Goal: Communication & Community: Ask a question

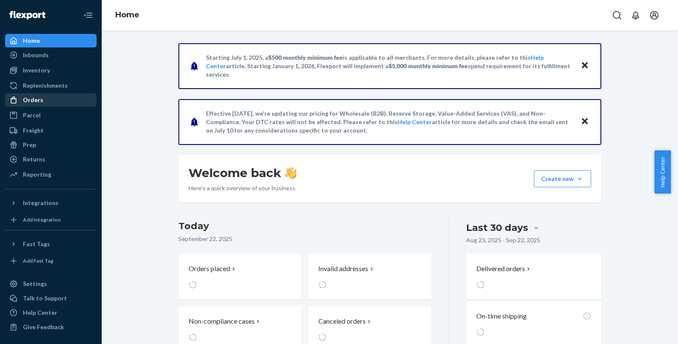
click at [43, 102] on div "Orders" at bounding box center [51, 100] width 90 height 12
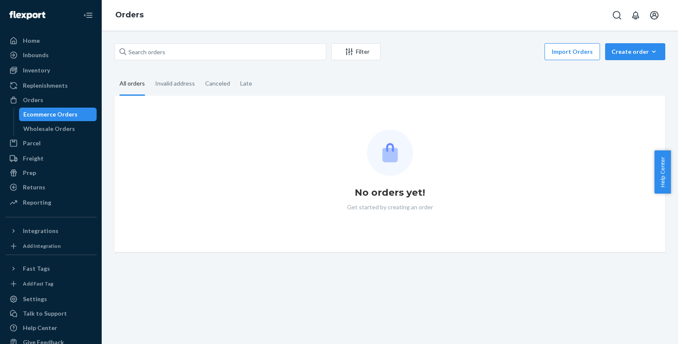
click at [184, 37] on div "Filter Import Orders Create order Ecommerce order Removal order All orders Inva…" at bounding box center [390, 188] width 576 height 314
click at [184, 45] on input "text" at bounding box center [220, 51] width 212 height 17
paste input "97185"
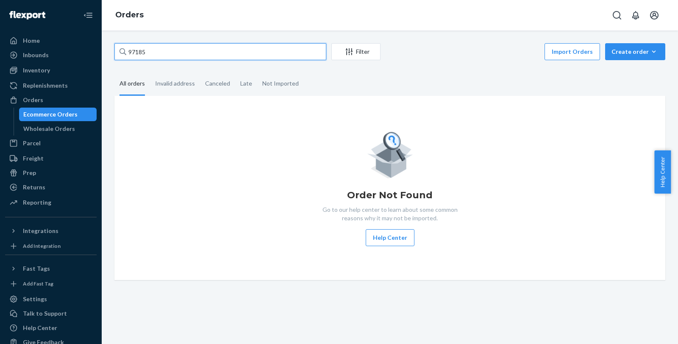
type input "97185"
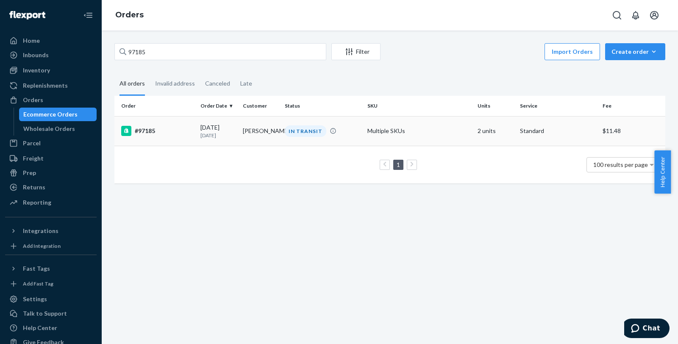
click at [139, 131] on div "#97185" at bounding box center [157, 131] width 72 height 10
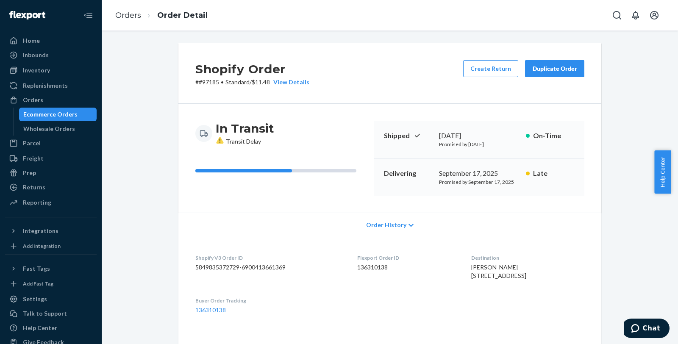
click at [403, 92] on div "Shopify Order # #97185 • Standard / $11.48 View Details Create Return Duplicate…" at bounding box center [389, 73] width 423 height 61
click at [120, 13] on link "Orders" at bounding box center [128, 15] width 26 height 9
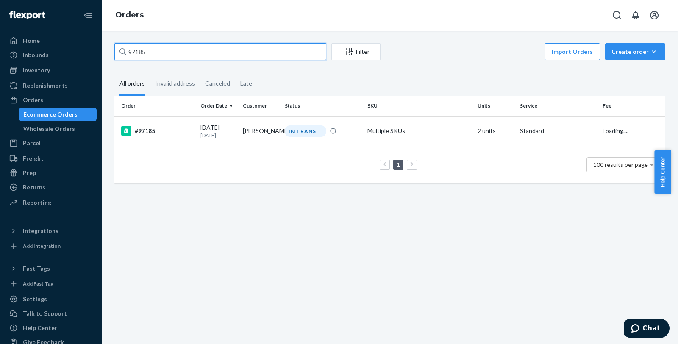
click at [197, 50] on input "97185" at bounding box center [220, 51] width 212 height 17
paste input "6388"
type input "96388"
click at [153, 133] on div "#96388" at bounding box center [157, 131] width 72 height 10
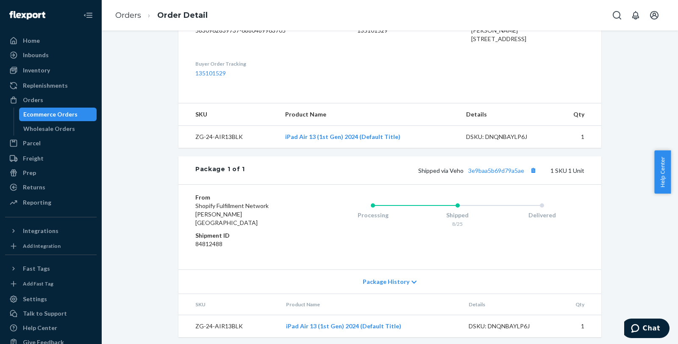
scroll to position [269, 0]
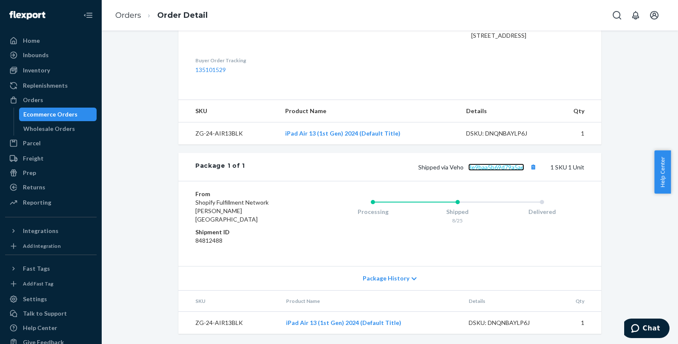
click at [504, 171] on link "3e9baa5b69d79a5ae" at bounding box center [496, 167] width 56 height 7
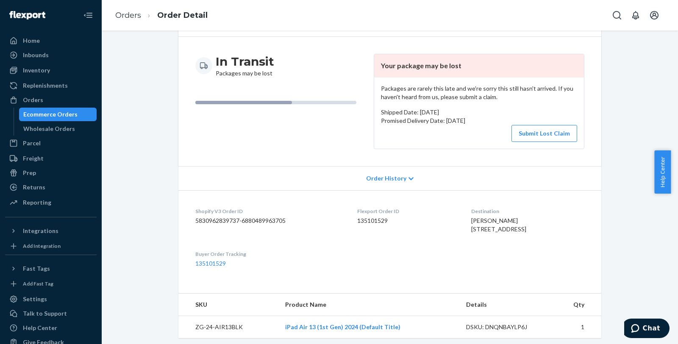
scroll to position [0, 0]
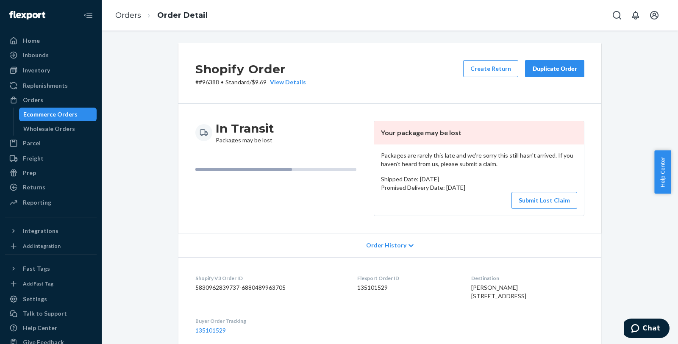
click at [208, 83] on p "# #96388 • Standard / $9.69 View Details" at bounding box center [250, 82] width 111 height 8
copy p "96388"
click at [647, 325] on span "Chat" at bounding box center [651, 329] width 17 height 8
click at [628, 264] on div "Shopify Order # #96388 • Standard / $9.69 View Details Create Return Duplicate …" at bounding box center [390, 323] width 564 height 561
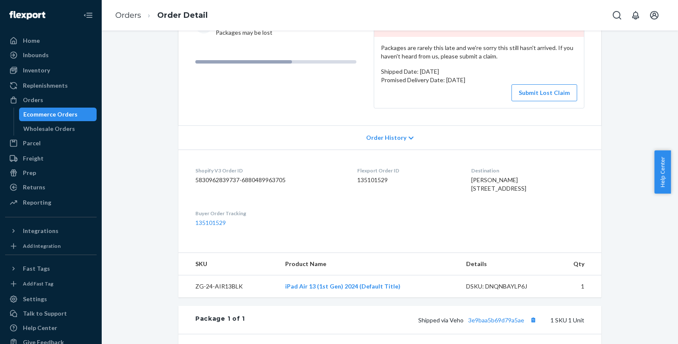
scroll to position [235, 0]
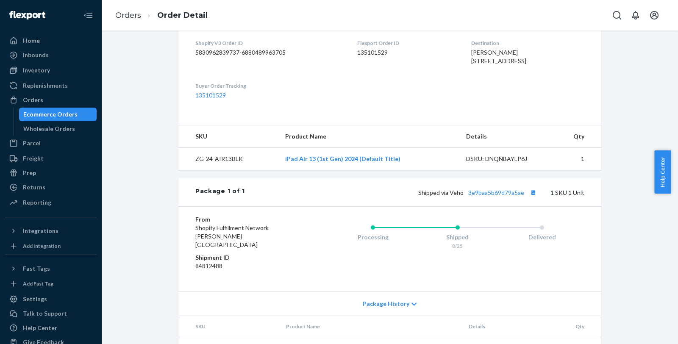
click at [600, 280] on div "Shopify Order # #96388 • Standard / $9.69 View Details Create Return Duplicate …" at bounding box center [390, 83] width 436 height 551
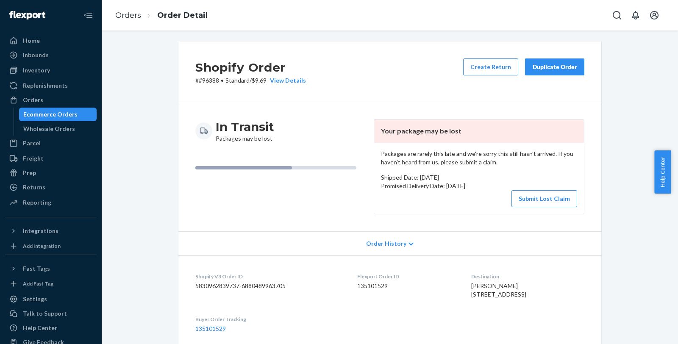
scroll to position [0, 0]
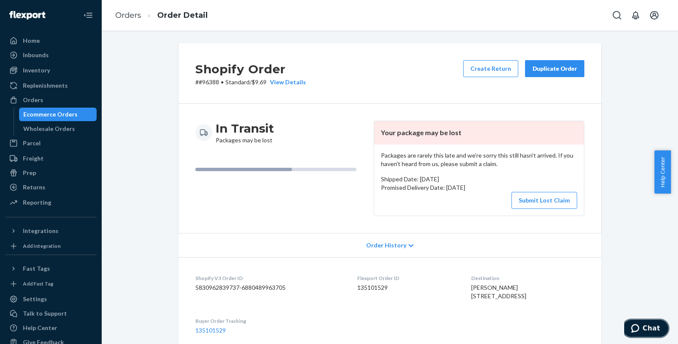
click at [650, 332] on span "Chat" at bounding box center [651, 329] width 17 height 8
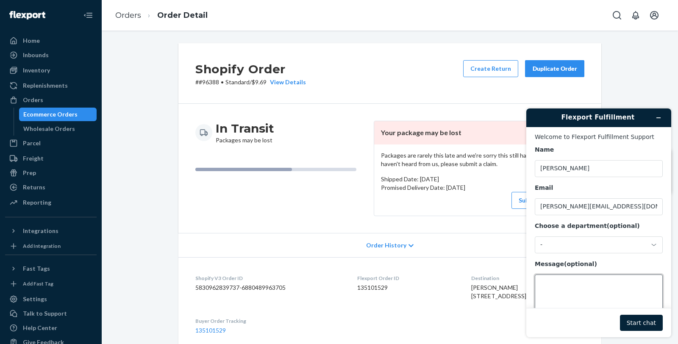
click at [606, 281] on textarea "Message (optional)" at bounding box center [599, 298] width 128 height 47
paste textarea "96388"
type textarea "Hello, can you check if this was [PERSON_NAME] returned to you? 96388"
click at [649, 321] on button "Start chat" at bounding box center [641, 323] width 43 height 16
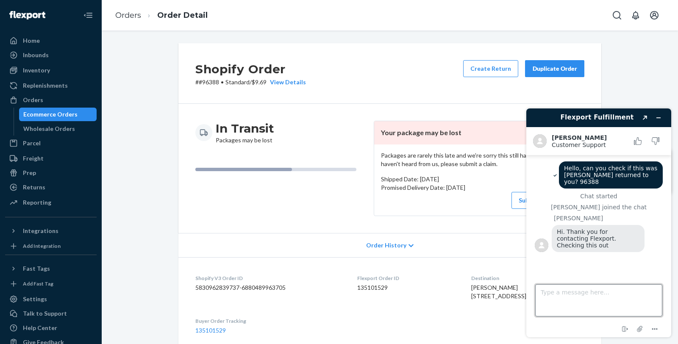
click at [625, 310] on textarea "Type a message here..." at bounding box center [598, 300] width 127 height 32
type textarea "thansk"
